Goal: Obtain resource: Download file/media

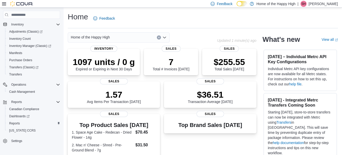
scroll to position [57, 0]
click at [17, 123] on span "Reports" at bounding box center [14, 123] width 11 height 4
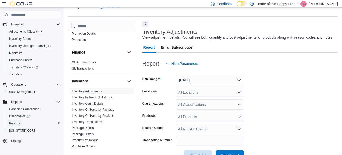
scroll to position [95, 0]
click at [97, 116] on link "Inventory On Hand by Product" at bounding box center [92, 116] width 41 height 4
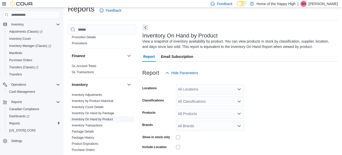
scroll to position [17, 0]
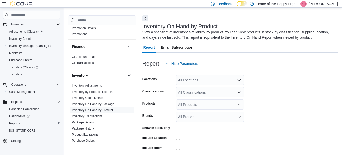
click at [206, 83] on div "All Locations" at bounding box center [210, 80] width 68 height 10
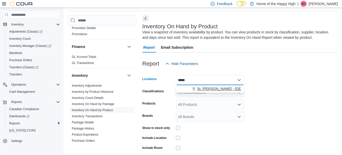
type input "*****"
click at [209, 88] on span "St. Albert - Inglewood Square - Fire & Flower" at bounding box center [246, 88] width 99 height 5
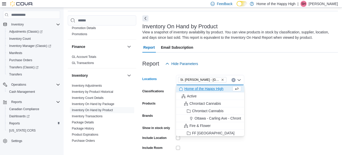
click at [285, 80] on form "Locations St. Albert - Inglewood Square - Fire & Flower Combo box. Selected. St…" at bounding box center [241, 122] width 196 height 107
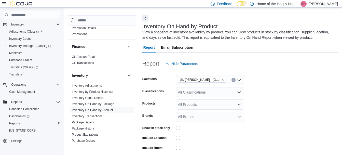
click at [199, 92] on div "All Classifications" at bounding box center [210, 92] width 68 height 10
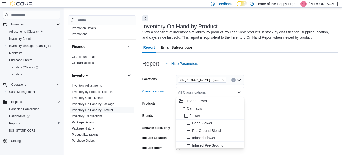
click at [196, 109] on span "Cannabis" at bounding box center [194, 108] width 15 height 5
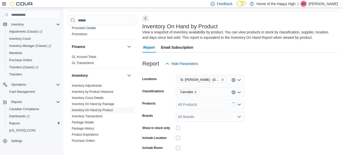
click at [277, 108] on form "Locations St. Albert - Inglewood Square - Fire & Flower Classifications Cannabi…" at bounding box center [241, 122] width 196 height 107
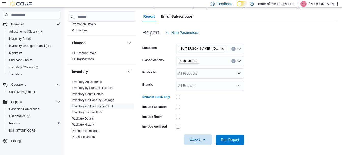
click at [200, 140] on span "Export" at bounding box center [198, 139] width 22 height 10
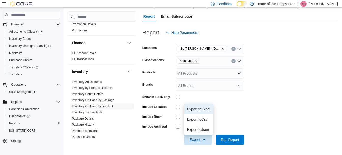
click at [199, 111] on span "Export to Excel" at bounding box center [198, 109] width 23 height 4
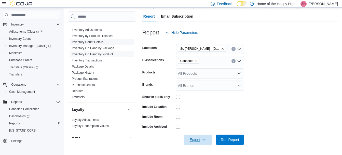
scroll to position [147, 0]
click at [93, 86] on link "Purchase Orders" at bounding box center [83, 85] width 23 height 4
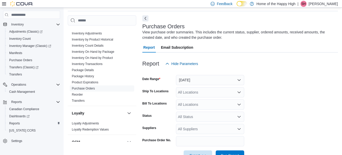
scroll to position [33, 0]
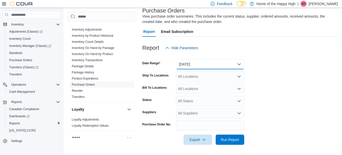
click at [221, 65] on button "Yesterday" at bounding box center [210, 64] width 68 height 10
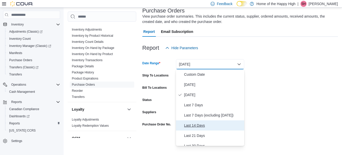
click at [200, 125] on span "Last 14 Days" at bounding box center [213, 125] width 58 height 6
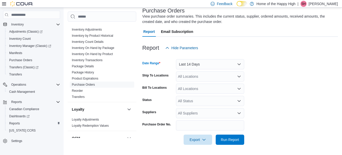
click at [214, 75] on div "All Locations" at bounding box center [210, 76] width 68 height 10
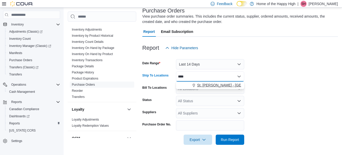
type input "****"
click at [216, 86] on span "St. Albert - Inglewood Square - Fire & Flower" at bounding box center [246, 85] width 99 height 5
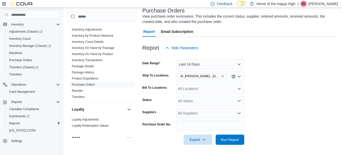
click at [288, 94] on form "Date Range Last 14 Days Ship To Locations St. Albert - Inglewood Square - Fire …" at bounding box center [241, 99] width 196 height 92
click at [224, 142] on span "Run Report" at bounding box center [230, 139] width 18 height 5
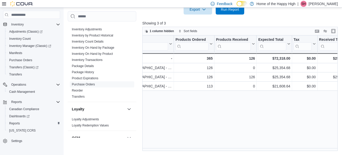
scroll to position [0, 258]
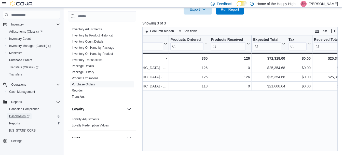
click at [20, 116] on span "Dashboards" at bounding box center [19, 116] width 20 height 4
click at [314, 4] on div "| SH Shane Holcek" at bounding box center [318, 4] width 41 height 6
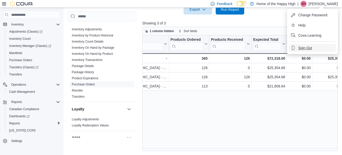
click at [304, 47] on span "Sign Out" at bounding box center [306, 47] width 14 height 5
